Goal: Information Seeking & Learning: Learn about a topic

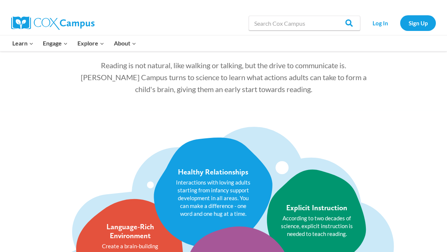
scroll to position [105, 0]
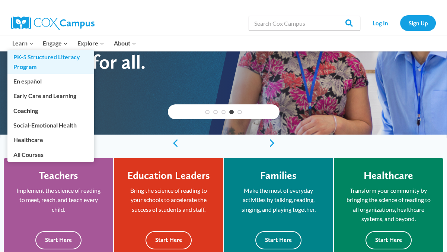
click at [59, 57] on link "PK-5 Structured Literacy Program" at bounding box center [50, 62] width 87 height 24
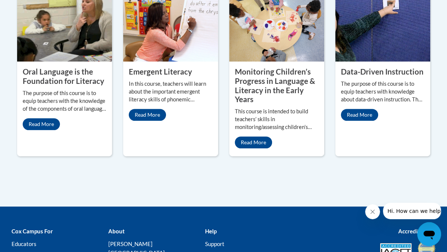
scroll to position [395, 0]
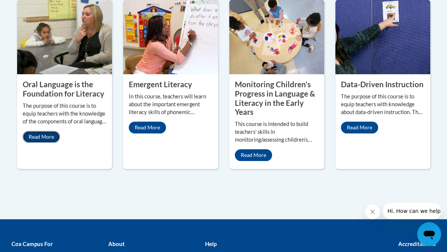
click at [44, 137] on link "Read More" at bounding box center [41, 137] width 37 height 12
